Goal: Find specific page/section: Find specific page/section

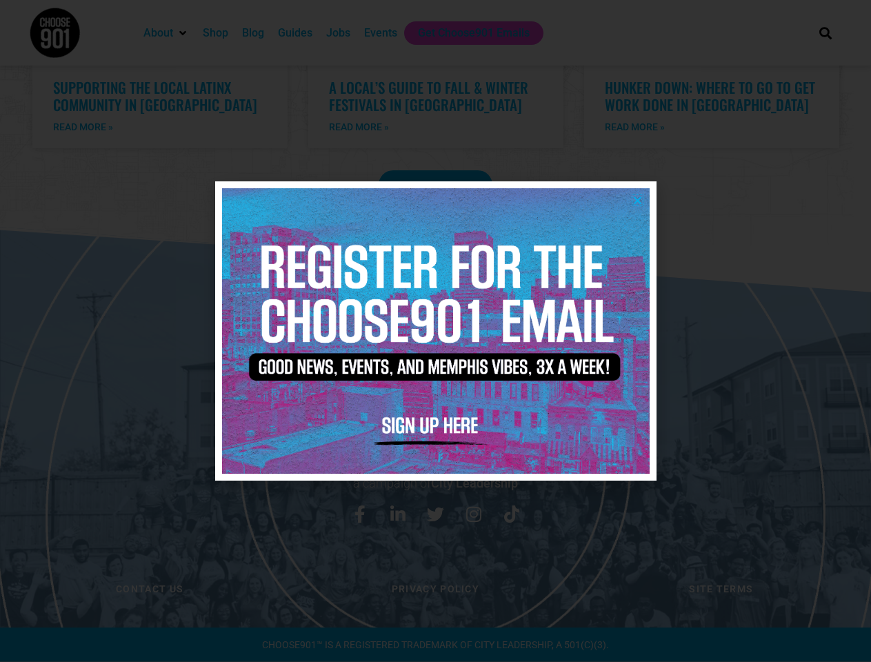
scroll to position [2811, 0]
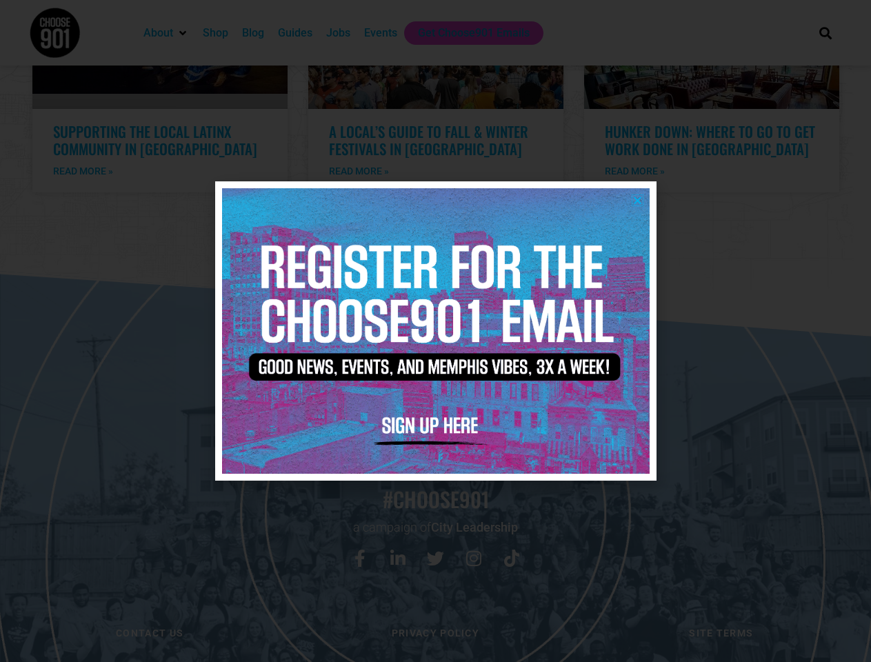
click at [637, 200] on icon "Close" at bounding box center [638, 200] width 10 height 10
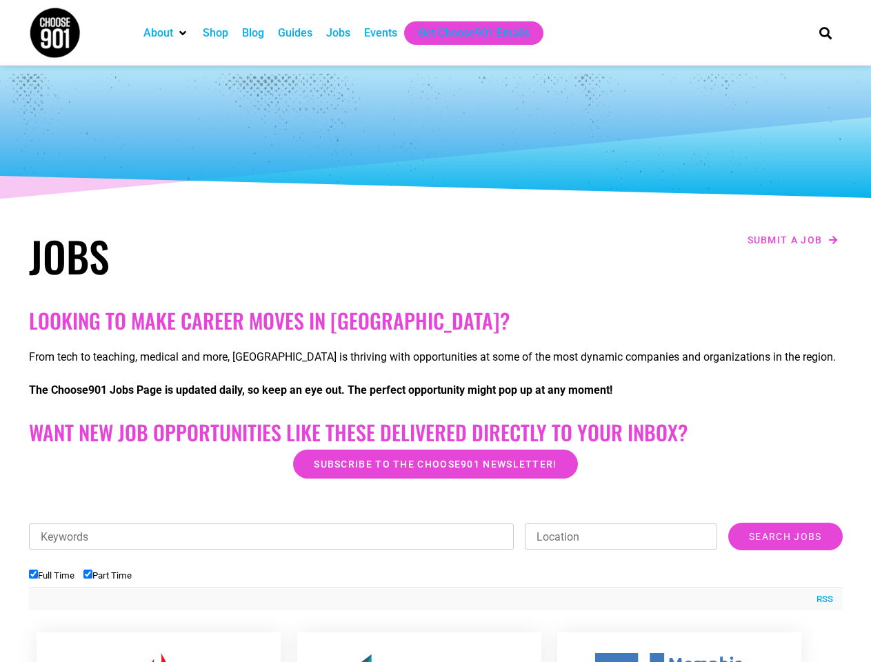
click at [435, 331] on h2 "Looking to make career moves in [GEOGRAPHIC_DATA]?" at bounding box center [436, 320] width 814 height 25
click at [436, 593] on div "RSS" at bounding box center [436, 598] width 814 height 23
click at [436, 566] on ul "Full Time Part Time" at bounding box center [436, 575] width 814 height 23
